Goal: Communication & Community: Answer question/provide support

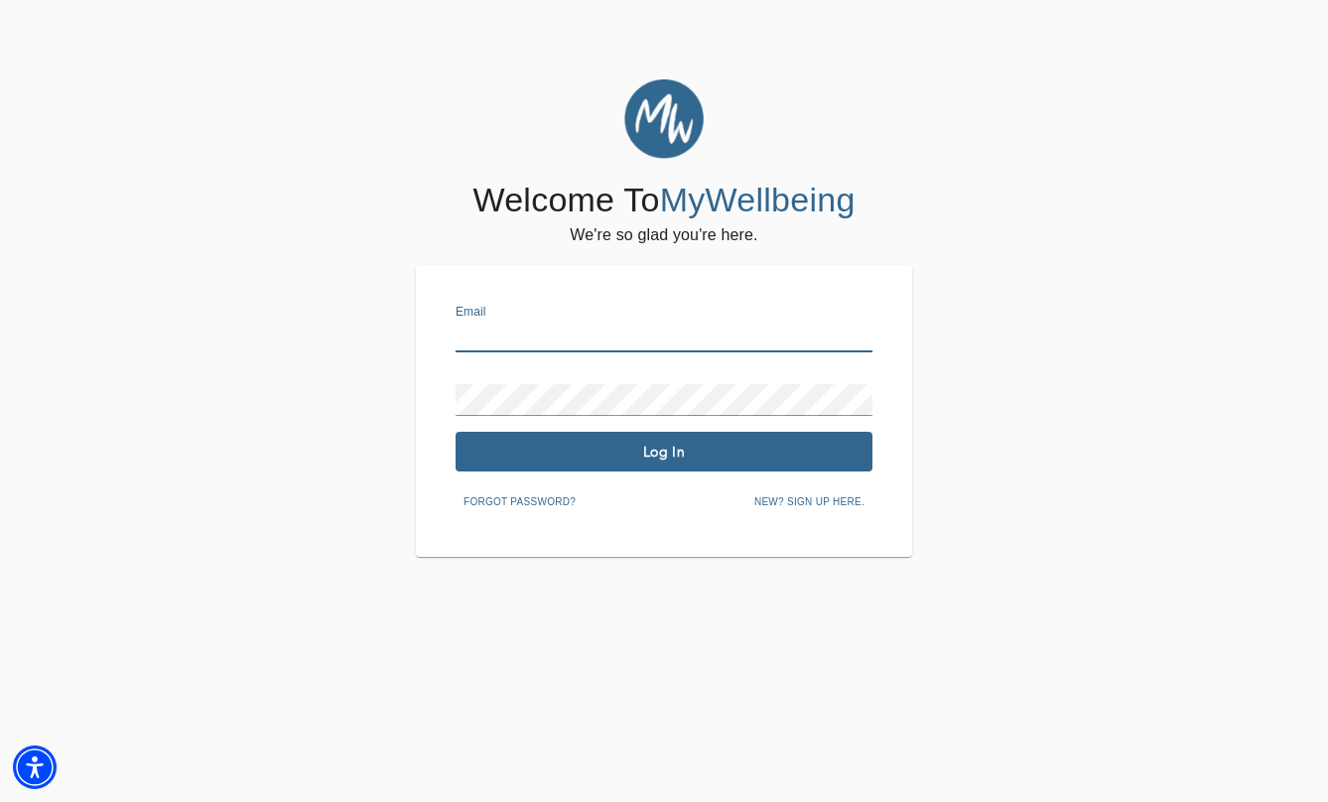
click at [583, 344] on input "text" at bounding box center [664, 337] width 417 height 32
type input "[EMAIL_ADDRESS][DOMAIN_NAME]"
click at [704, 456] on span "Log In" at bounding box center [664, 452] width 401 height 19
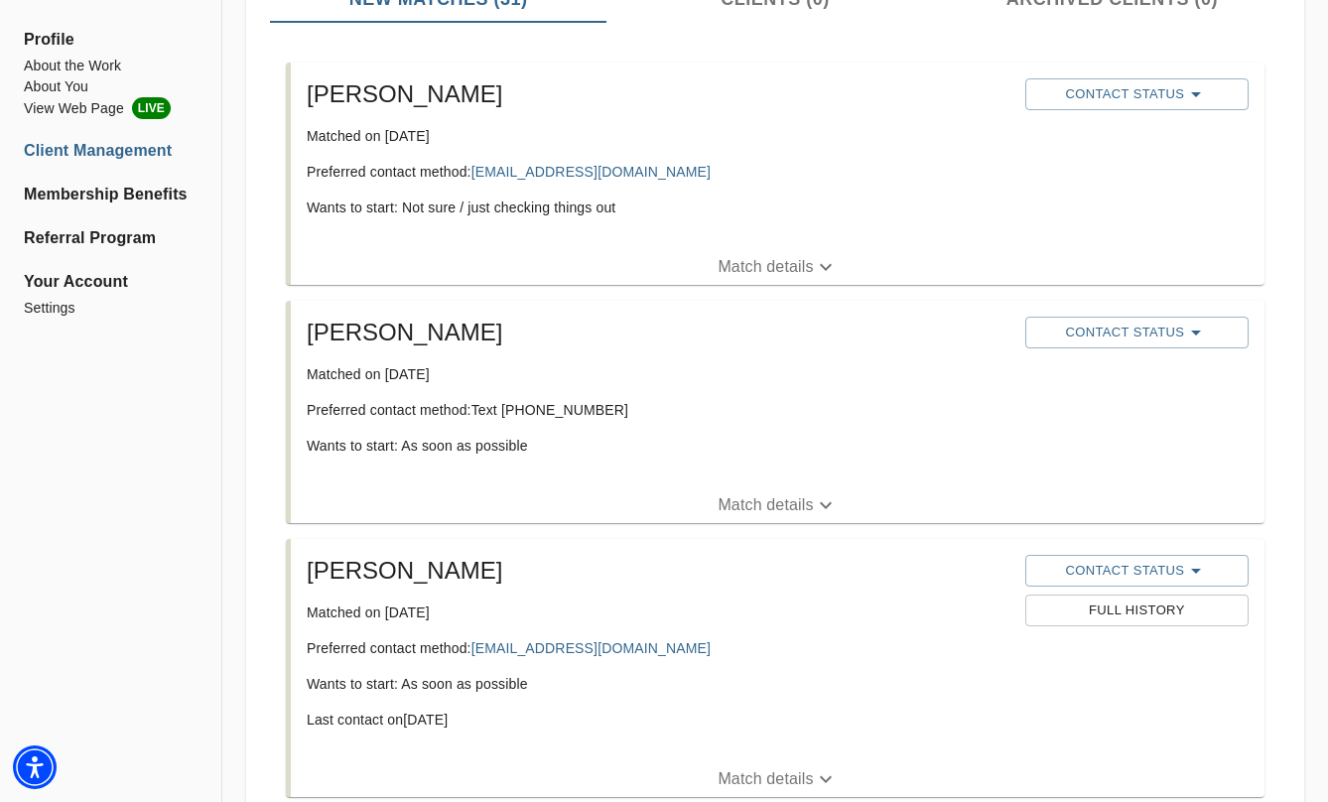
scroll to position [346, 0]
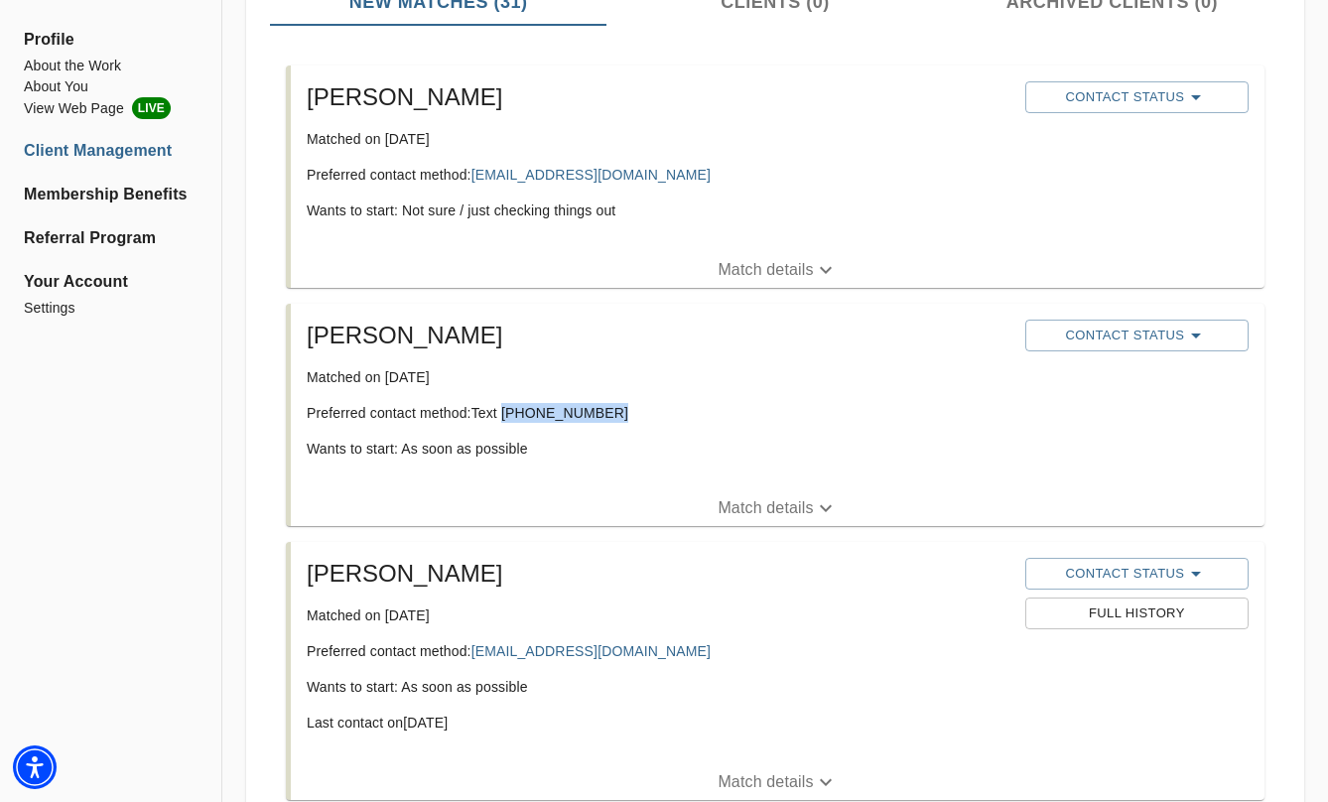
drag, startPoint x: 602, startPoint y: 413, endPoint x: 507, endPoint y: 415, distance: 95.3
click at [507, 415] on p "Preferred contact method: Text [PHONE_NUMBER]" at bounding box center [658, 413] width 703 height 20
copy p "[PHONE_NUMBER]"
drag, startPoint x: 524, startPoint y: 415, endPoint x: 584, endPoint y: 25, distance: 394.6
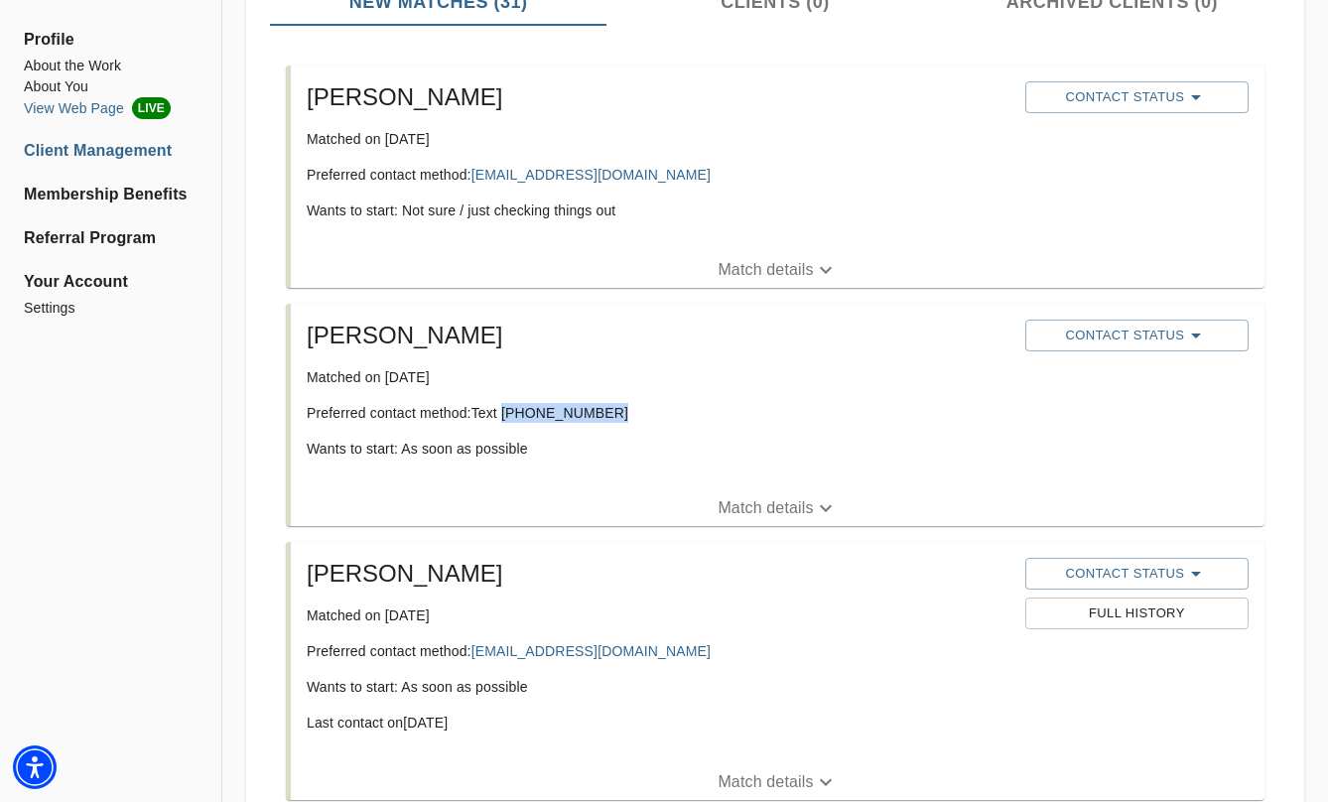
click at [100, 107] on li "View Web Page LIVE" at bounding box center [111, 108] width 174 height 22
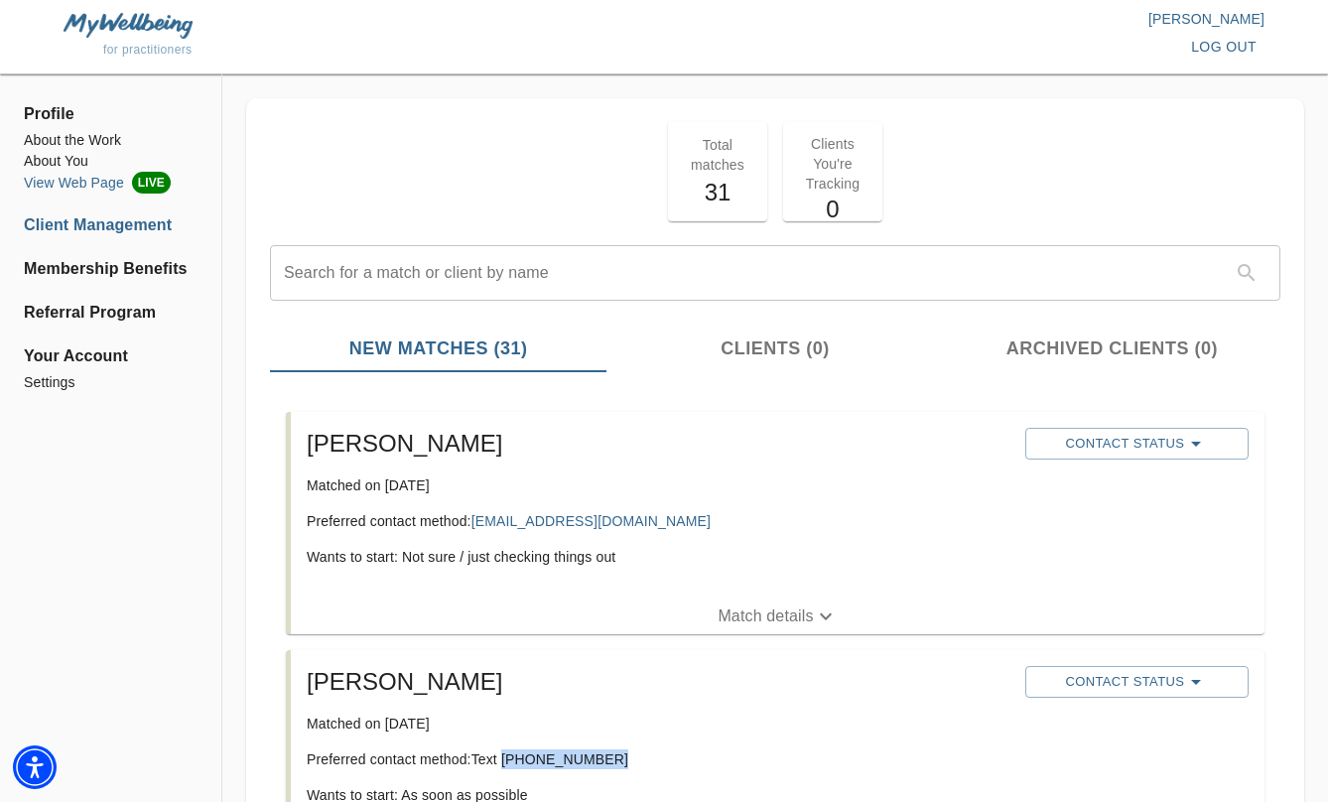
click at [120, 180] on li "View Web Page LIVE" at bounding box center [111, 183] width 174 height 22
copy p "[PHONE_NUMBER]"
drag, startPoint x: 549, startPoint y: 753, endPoint x: 605, endPoint y: 35, distance: 720.8
click at [0, 0] on div "for practitioners [PERSON_NAME] log out Profile About the Work About You View W…" at bounding box center [664, 401] width 1328 height 802
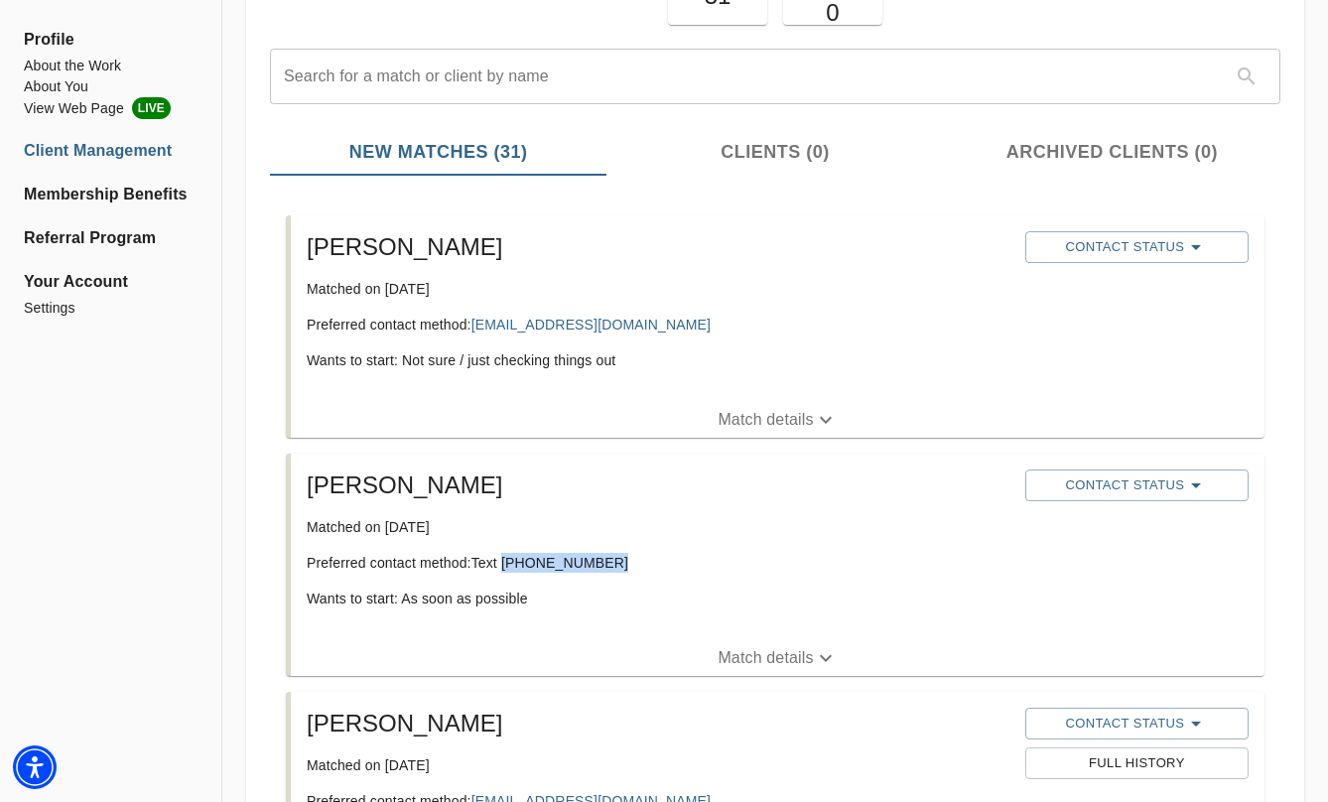
scroll to position [198, 0]
click at [770, 662] on p "Match details" at bounding box center [765, 657] width 95 height 24
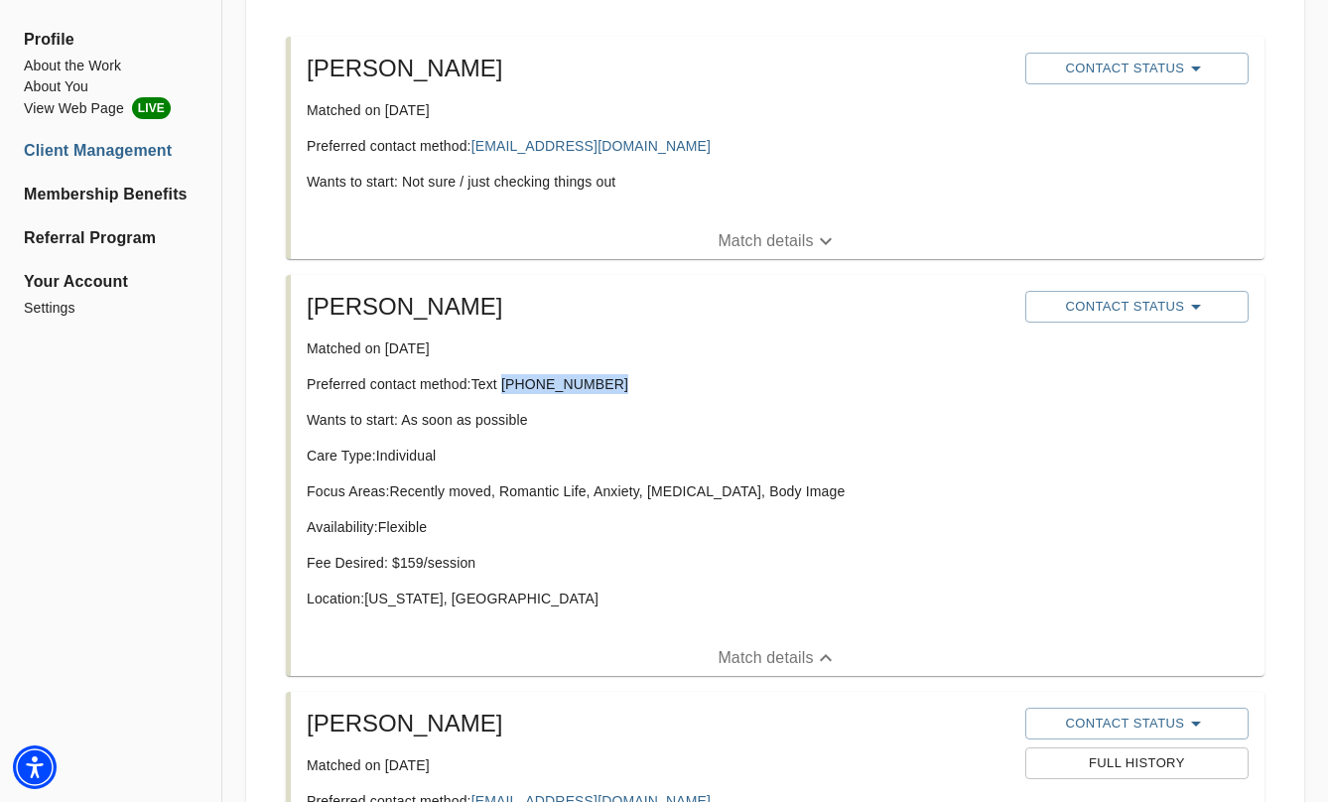
scroll to position [378, 0]
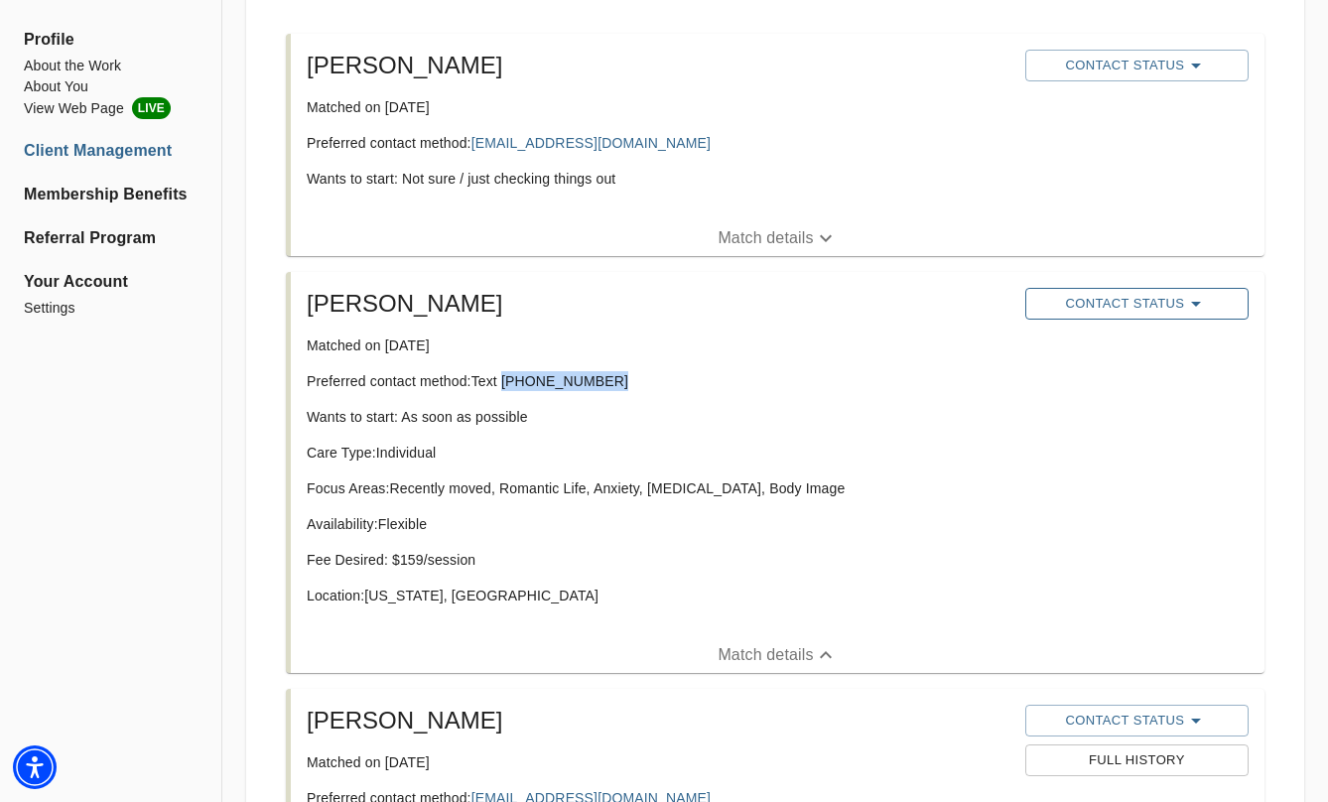
click at [1212, 304] on span "Contact Status" at bounding box center [1136, 304] width 203 height 24
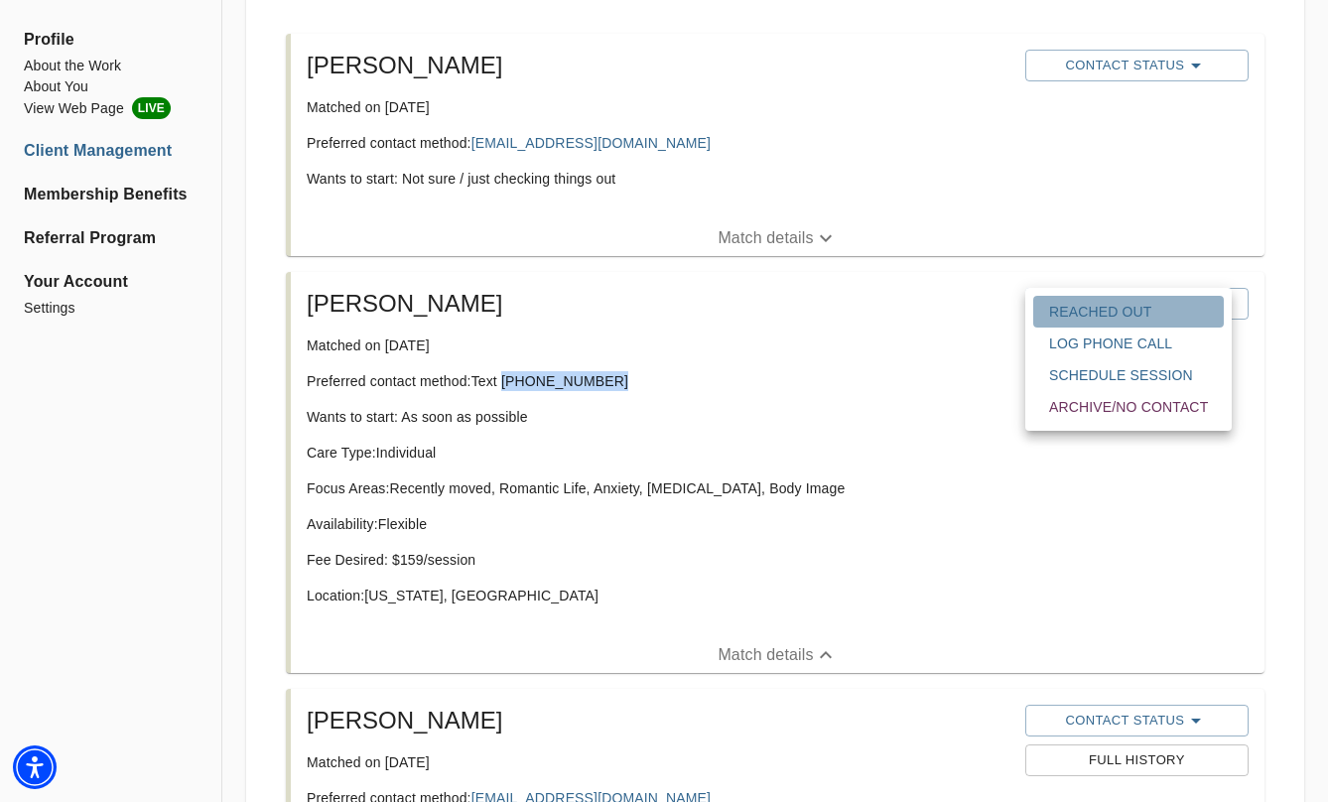
click at [1184, 320] on span "Reached Out" at bounding box center [1128, 312] width 159 height 20
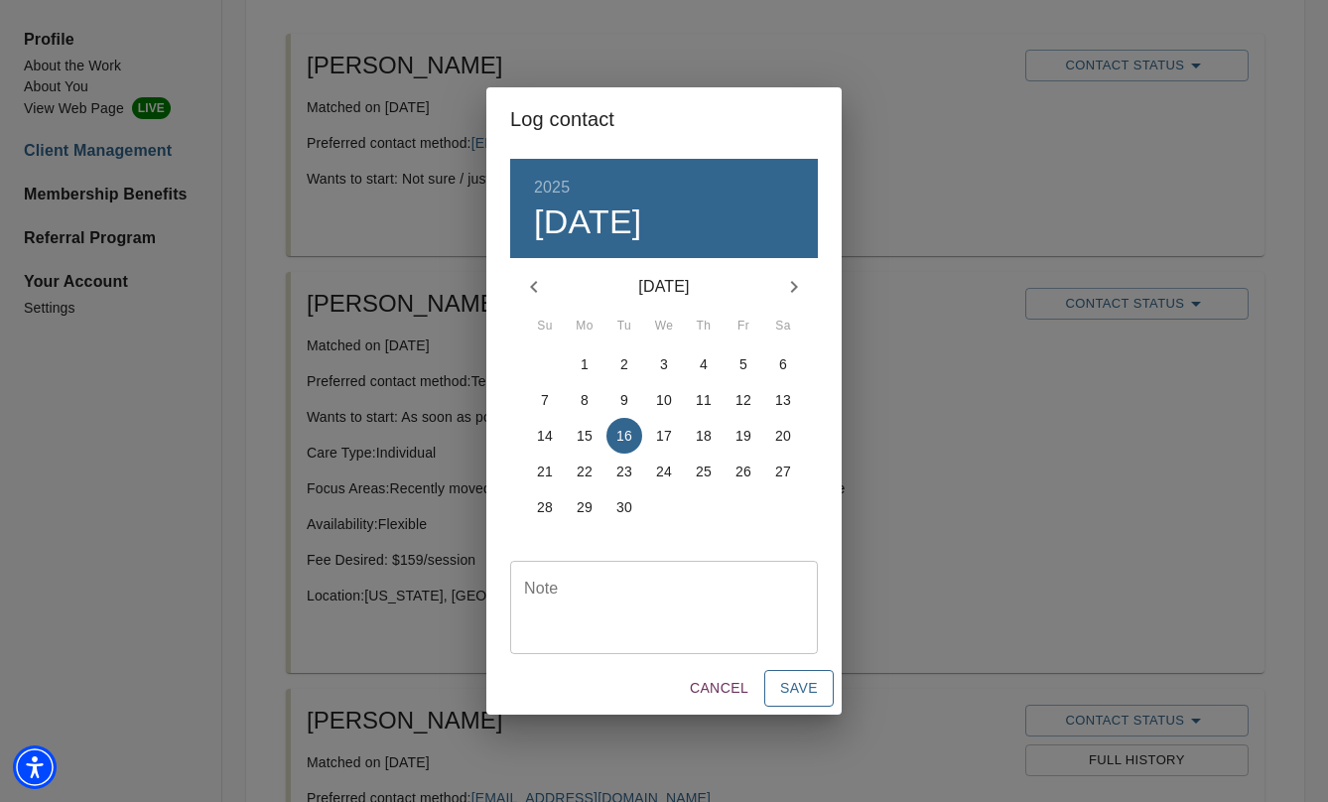
click at [788, 692] on span "Save" at bounding box center [799, 688] width 38 height 25
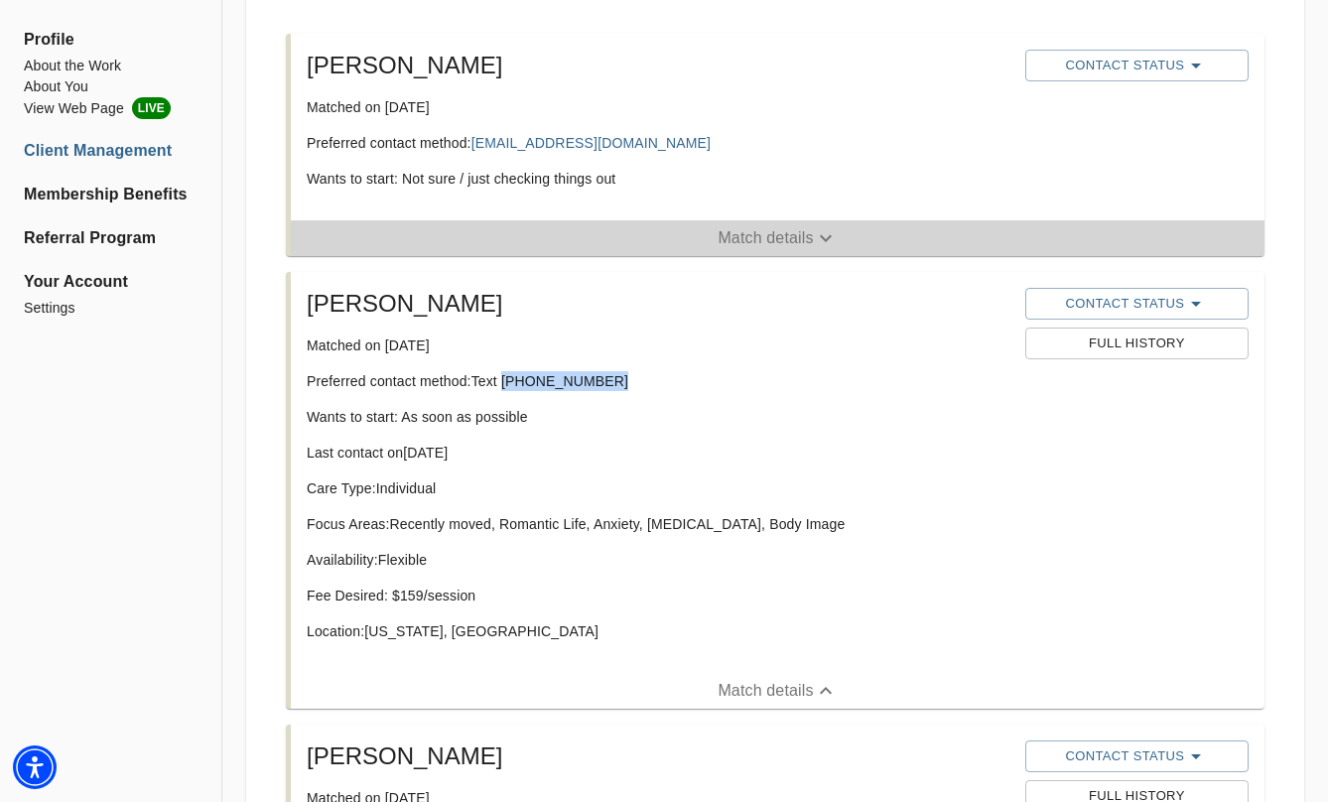
click at [687, 228] on span "Match details" at bounding box center [778, 238] width 974 height 24
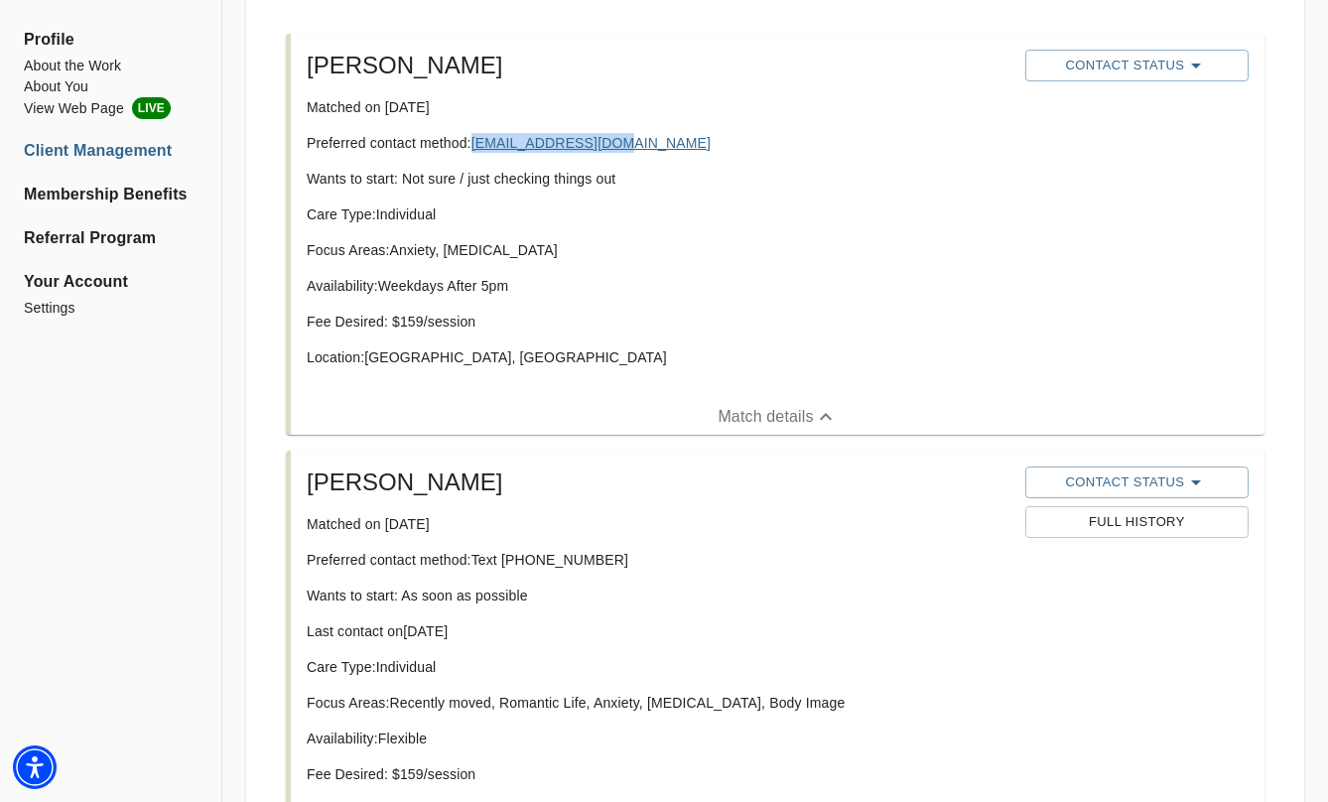
copy link "[EMAIL_ADDRESS][DOMAIN_NAME]"
click at [1107, 73] on span "Contact Status" at bounding box center [1136, 66] width 203 height 24
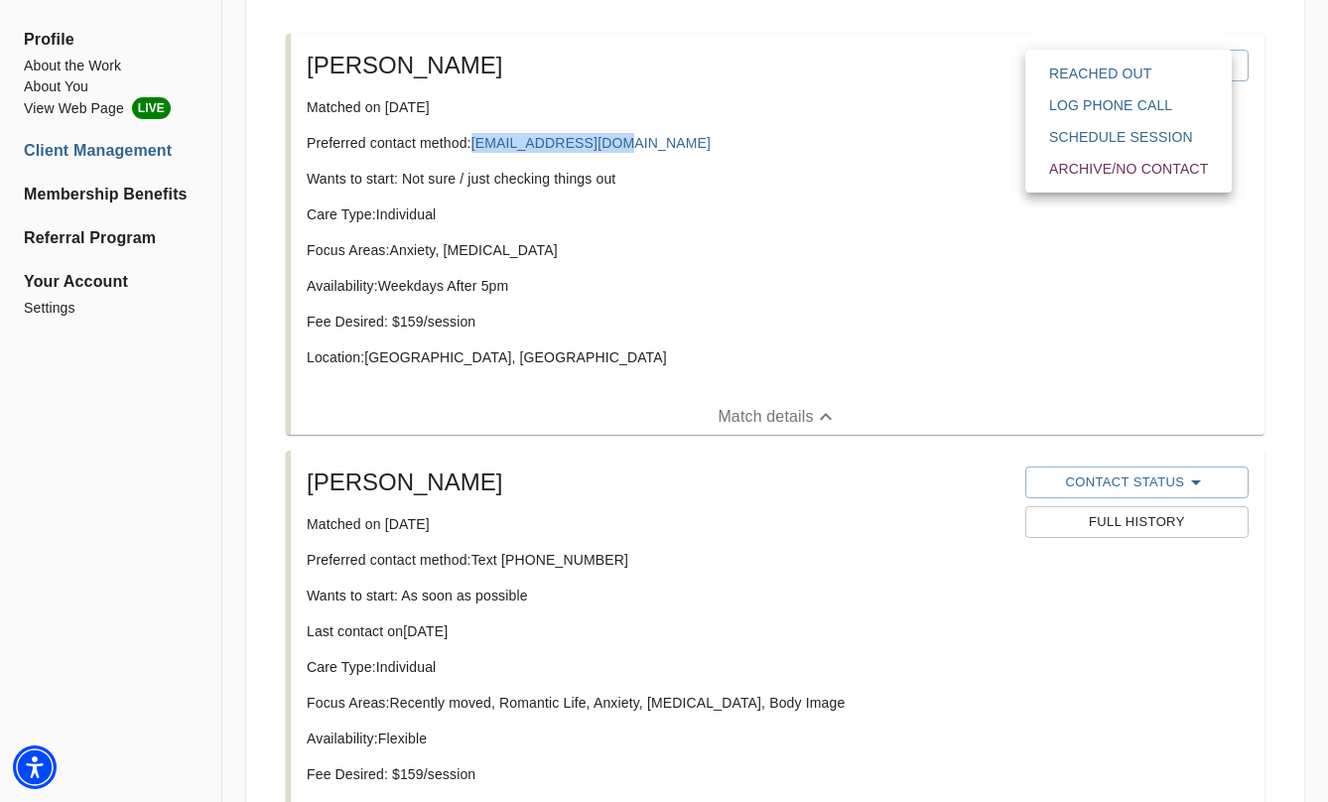
click at [1106, 82] on span "Reached Out" at bounding box center [1128, 74] width 159 height 20
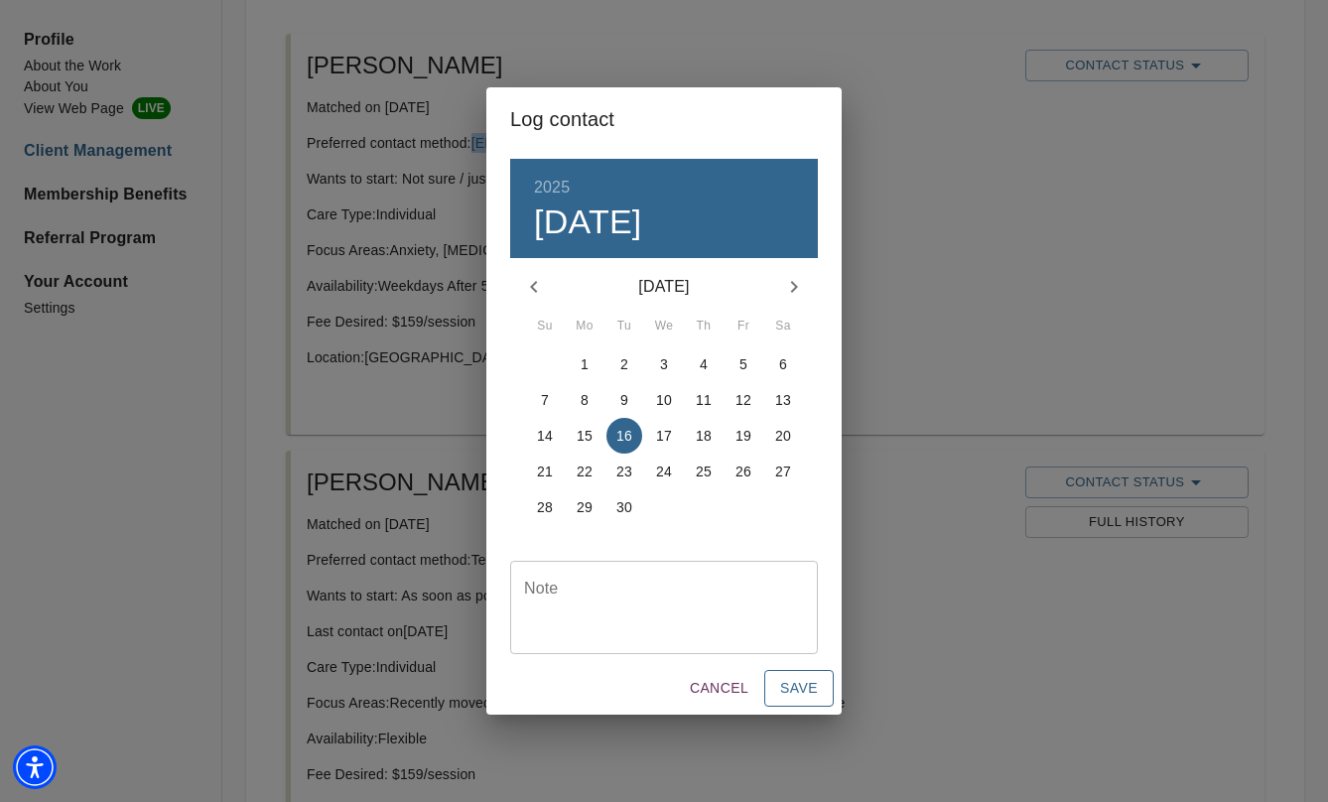
click at [804, 690] on span "Save" at bounding box center [799, 688] width 38 height 25
